Goal: Task Accomplishment & Management: Manage account settings

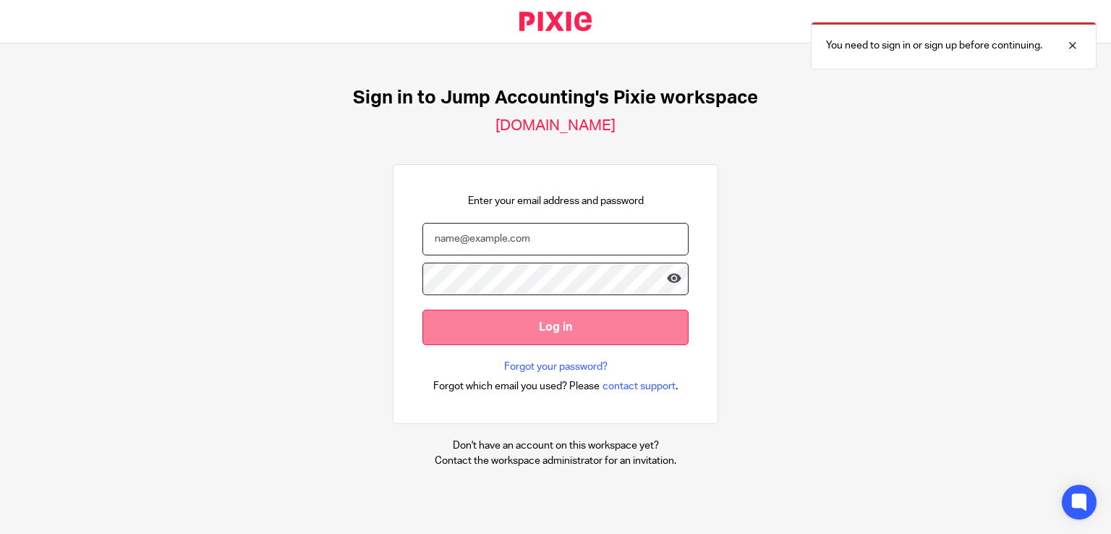
type input "shobana@jumpaccounting.co.uk"
click at [597, 329] on input "Log in" at bounding box center [555, 327] width 266 height 35
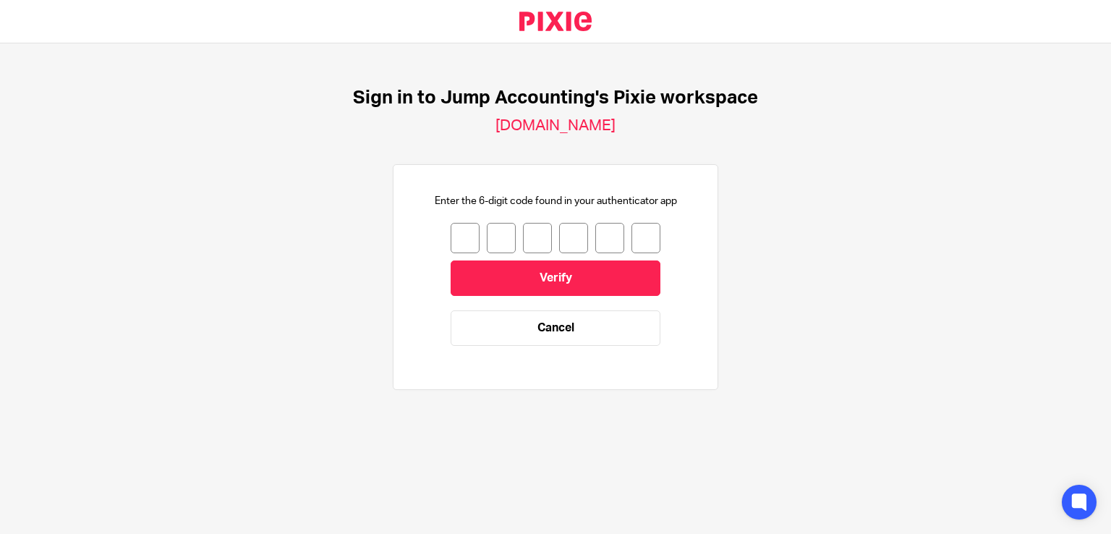
click at [469, 248] on div at bounding box center [556, 238] width 210 height 30
click at [462, 241] on input "number" at bounding box center [465, 238] width 29 height 30
type input "0"
type input "9"
type input "0"
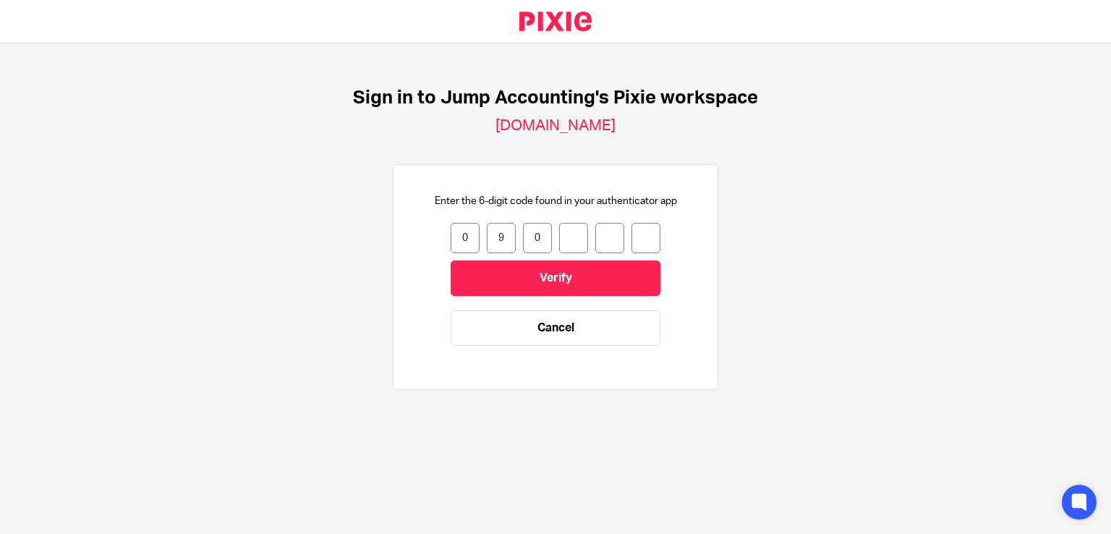
type input "0"
type input "8"
type input "2"
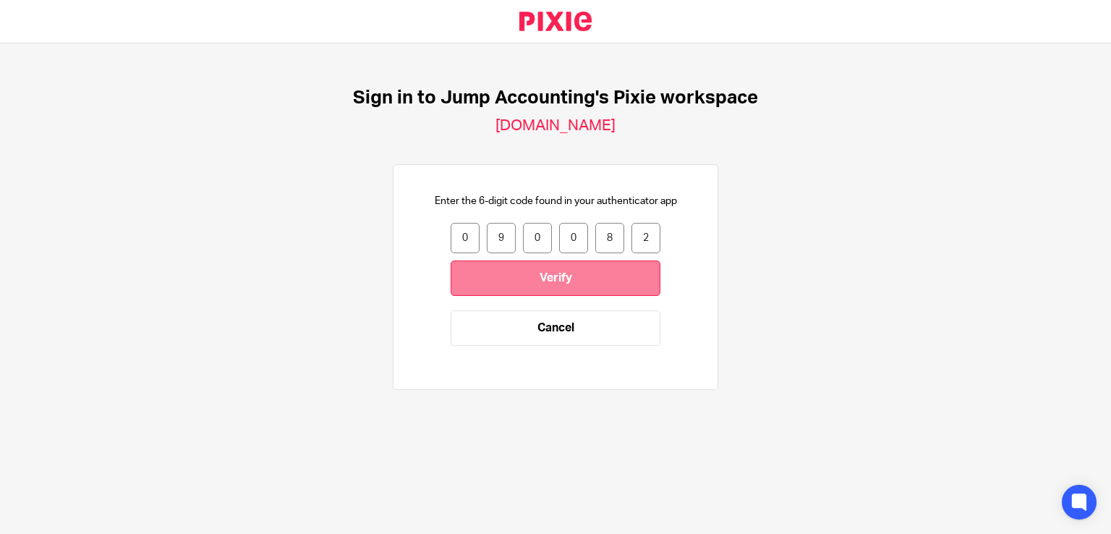
click at [523, 276] on input "Verify" at bounding box center [556, 277] width 210 height 35
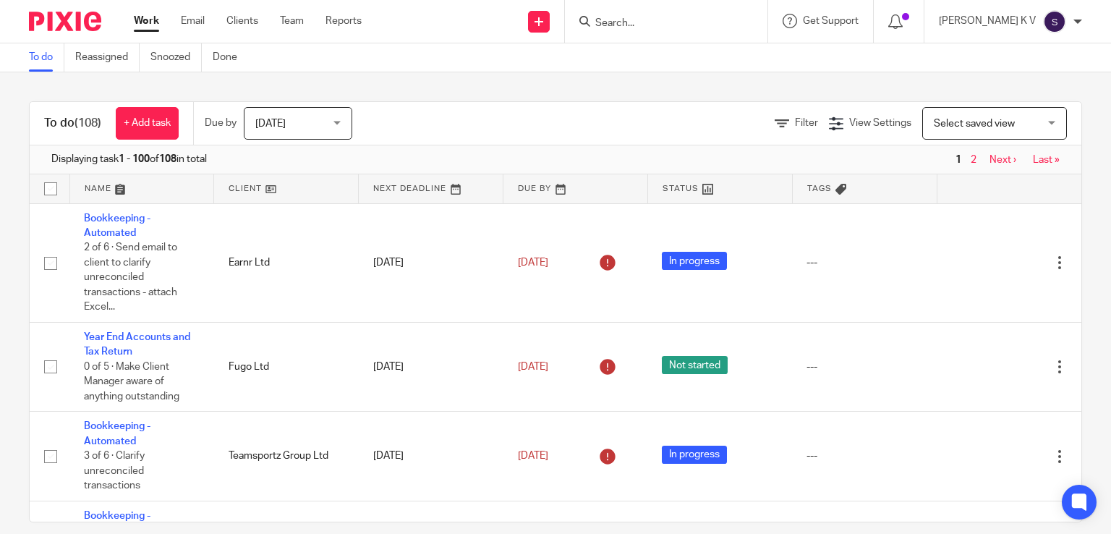
click at [683, 21] on input "Search" at bounding box center [659, 23] width 130 height 13
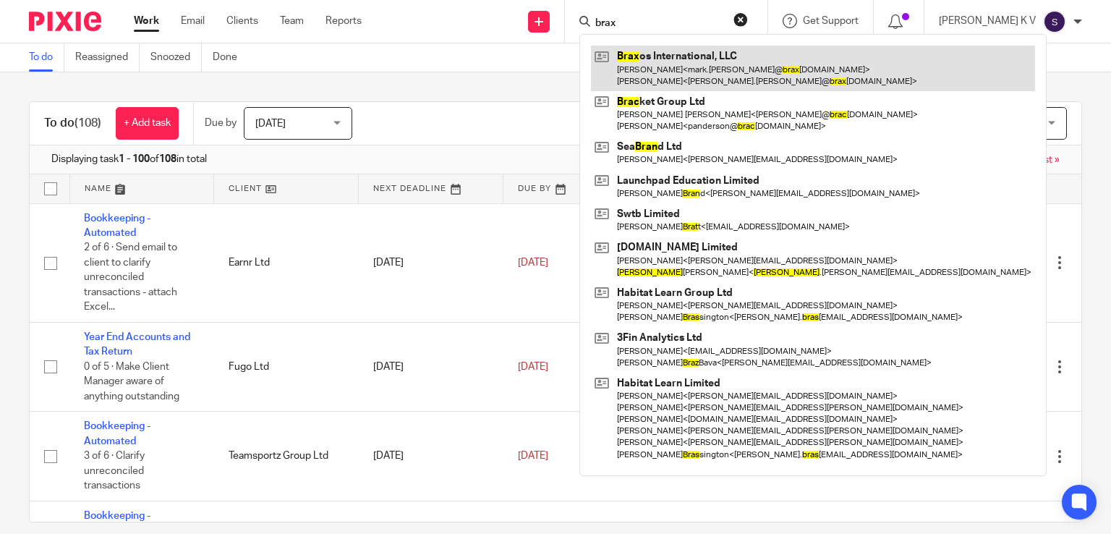
type input "brax"
click at [715, 74] on link at bounding box center [813, 68] width 444 height 45
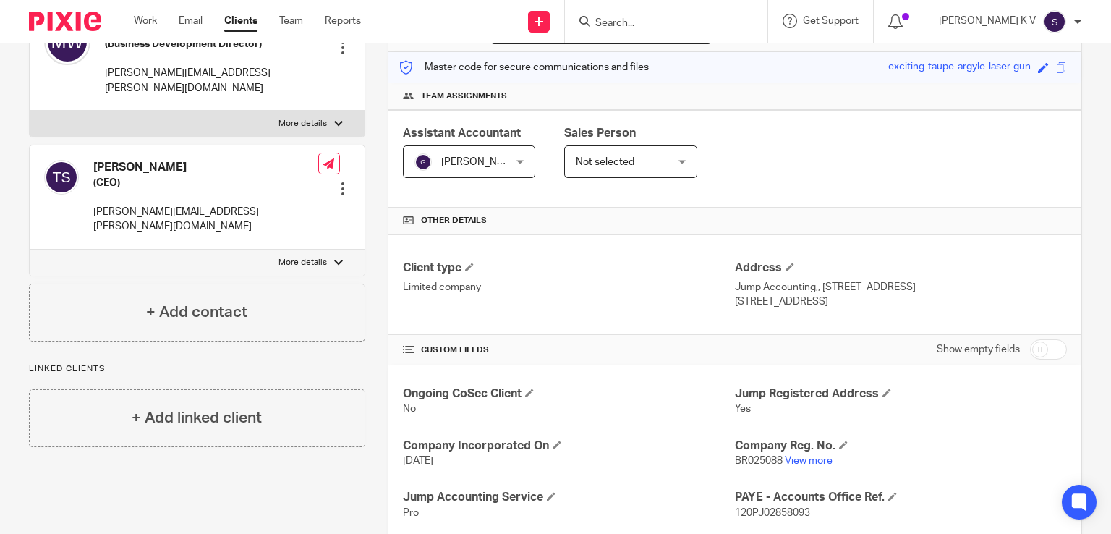
scroll to position [326, 0]
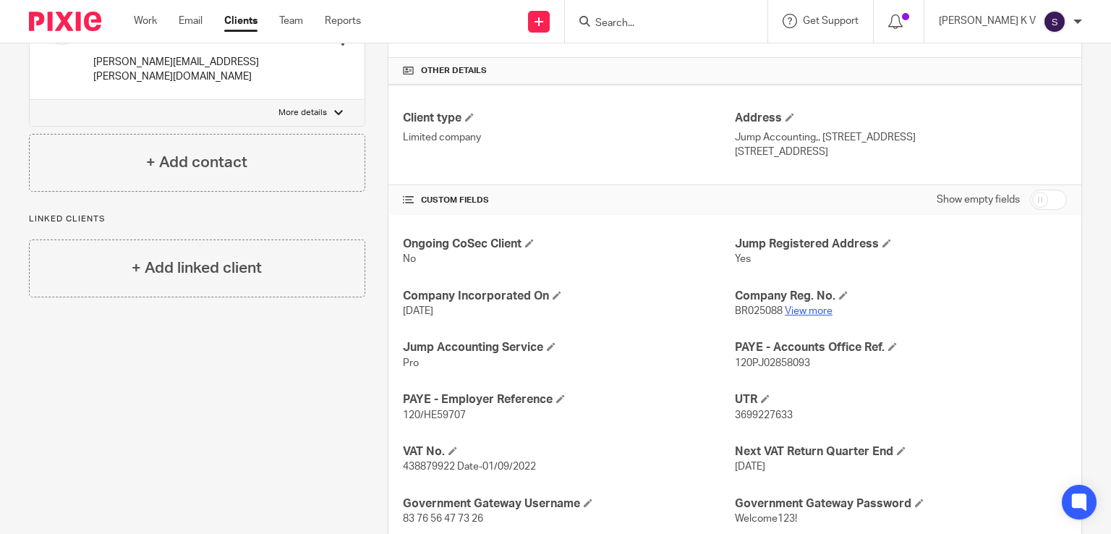
click at [796, 307] on link "View more" at bounding box center [809, 311] width 48 height 10
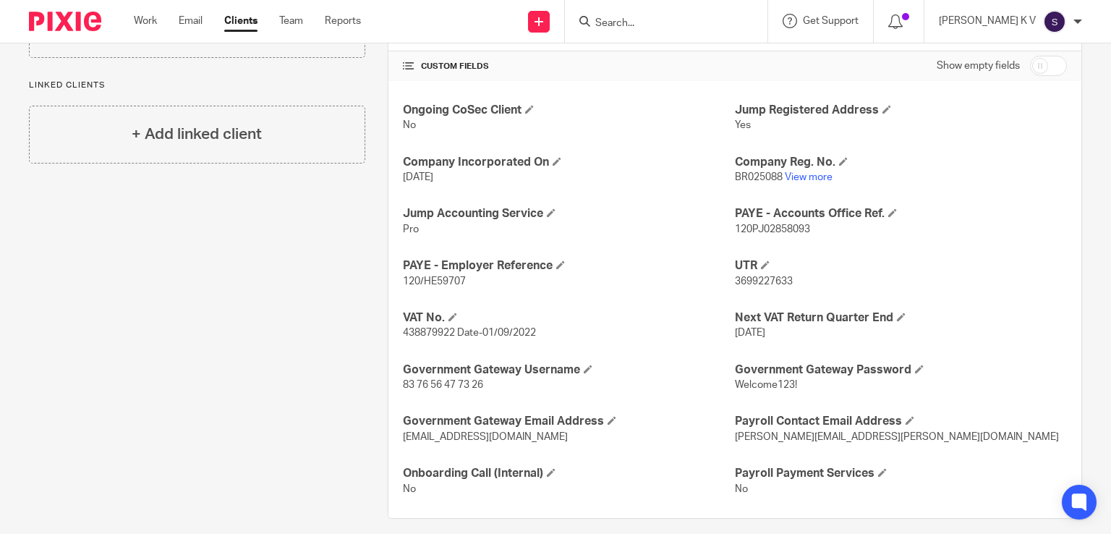
scroll to position [472, 0]
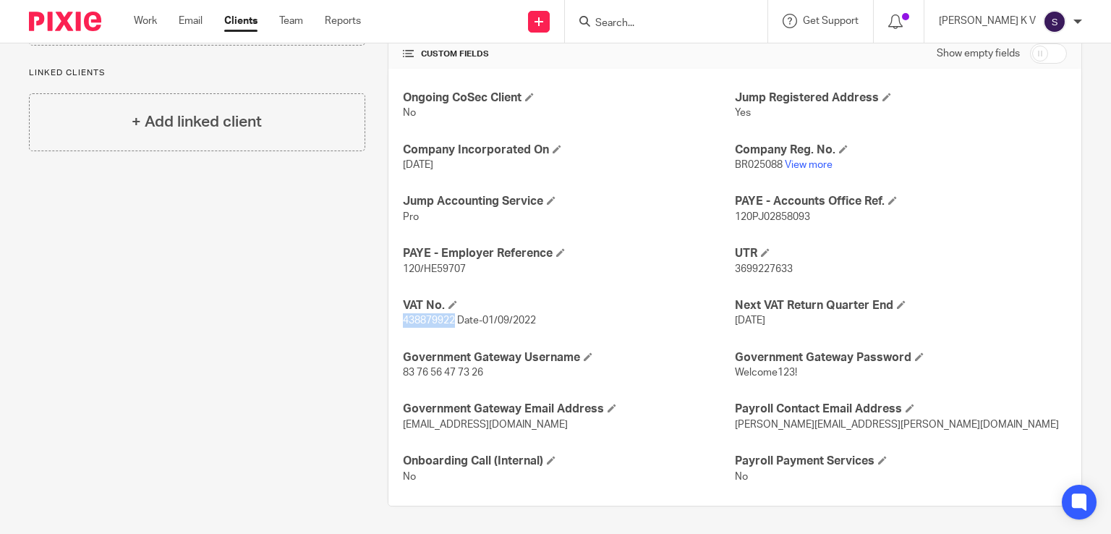
drag, startPoint x: 400, startPoint y: 318, endPoint x: 453, endPoint y: 320, distance: 52.9
click at [453, 320] on span "438879922 Date-01/09/2022" at bounding box center [469, 320] width 133 height 10
copy span "438879922"
